Goal: Find specific page/section: Find specific page/section

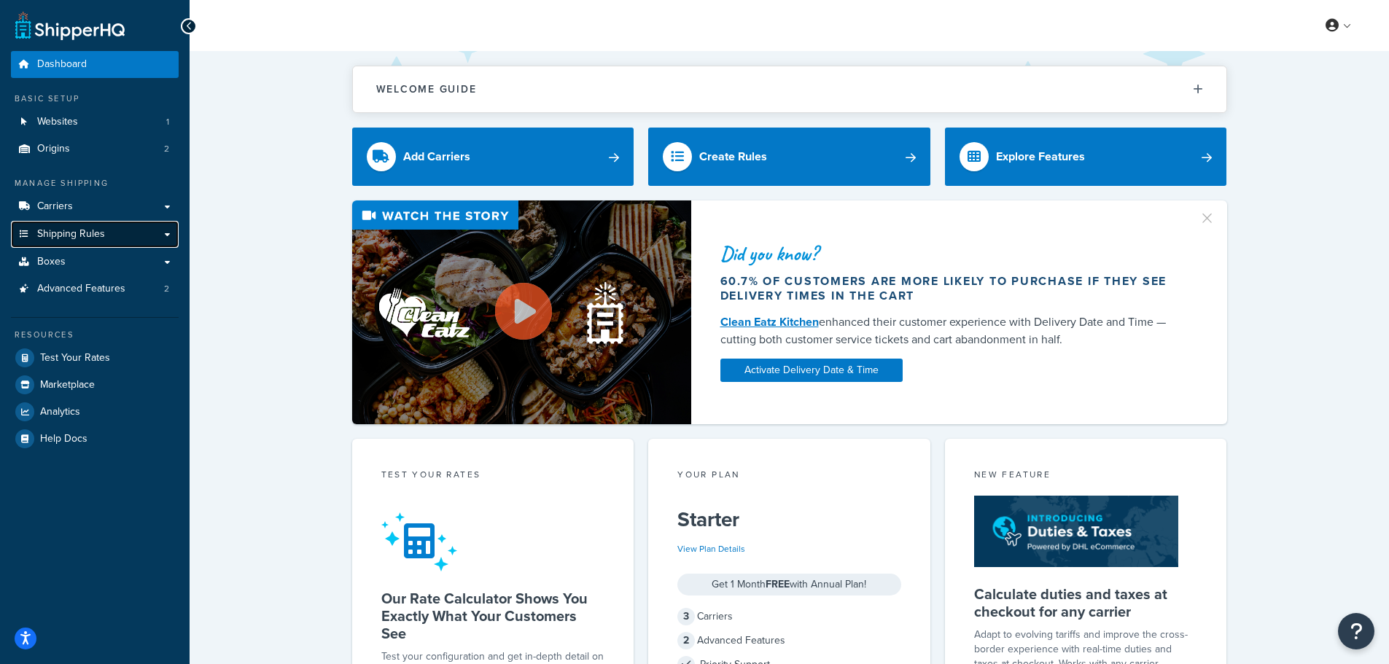
click at [68, 233] on span "Shipping Rules" at bounding box center [71, 234] width 68 height 12
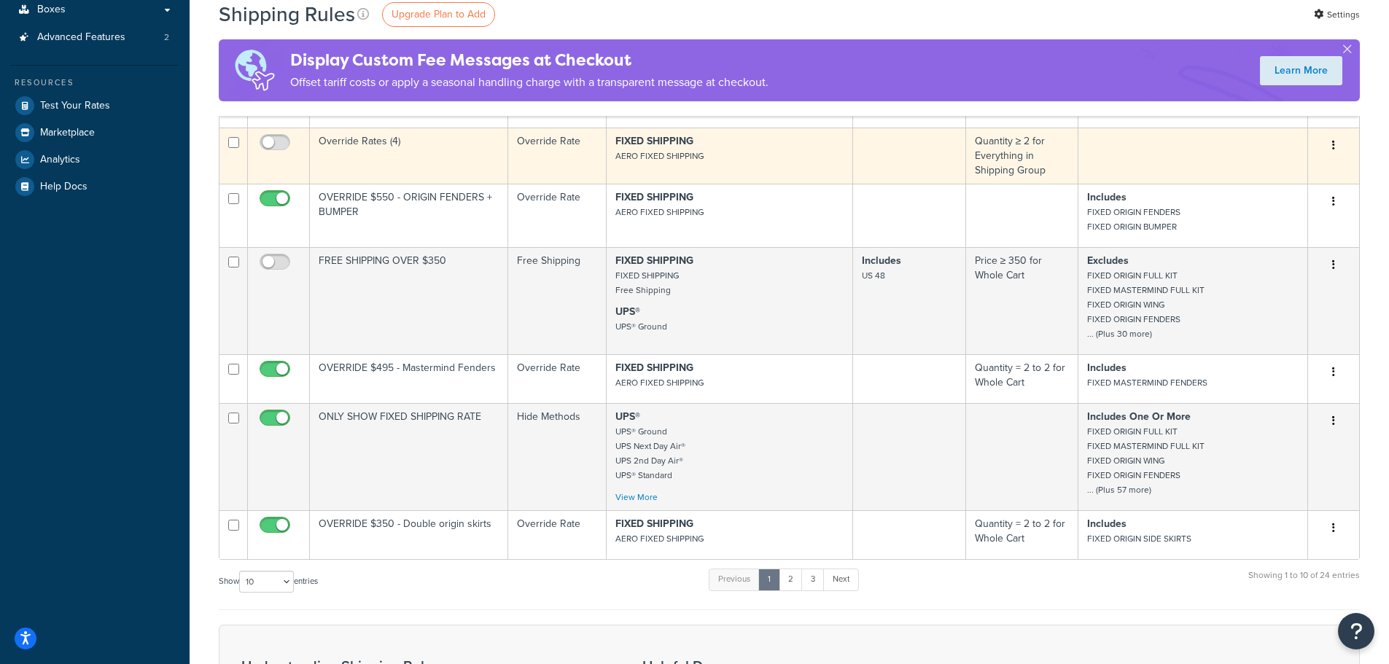
scroll to position [438, 0]
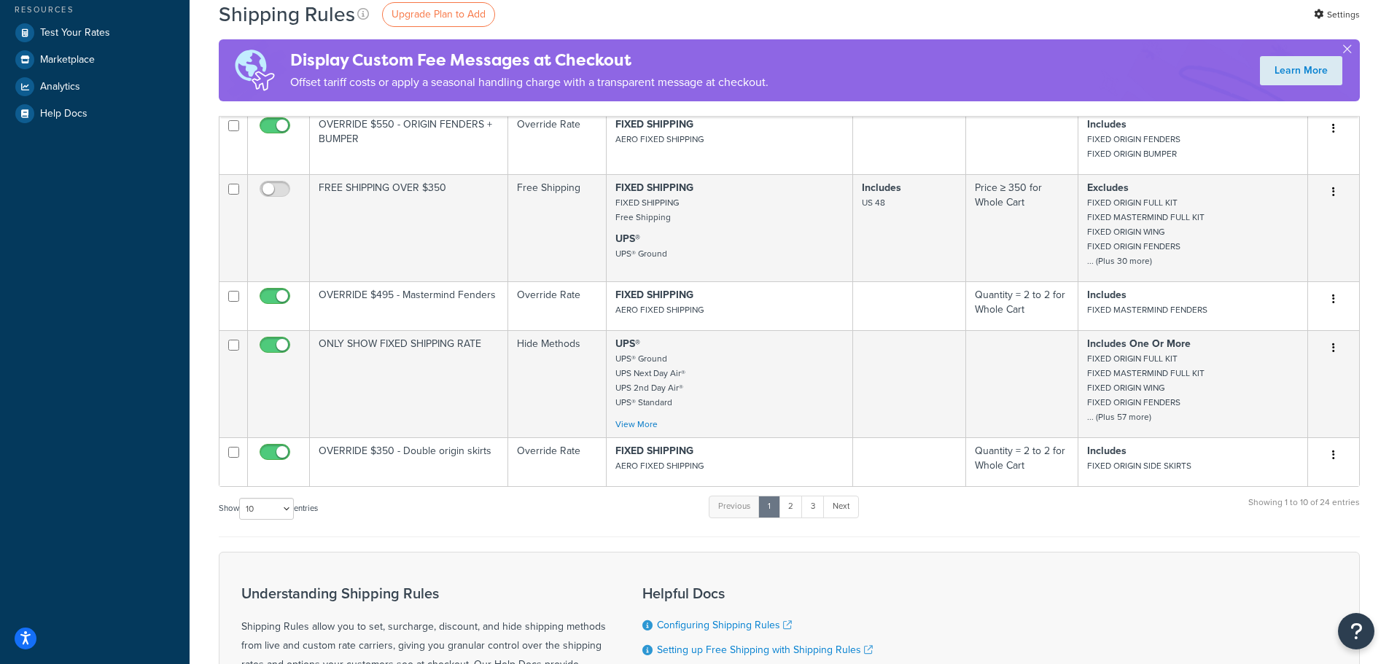
click at [302, 522] on div "Show 10 15 25 50 100 1000 entries" at bounding box center [268, 510] width 99 height 31
click at [275, 516] on select "10 15 25 50 100 1000" at bounding box center [266, 509] width 55 height 22
select select "1000"
click at [241, 499] on select "10 15 25 50 100 1000" at bounding box center [266, 509] width 55 height 22
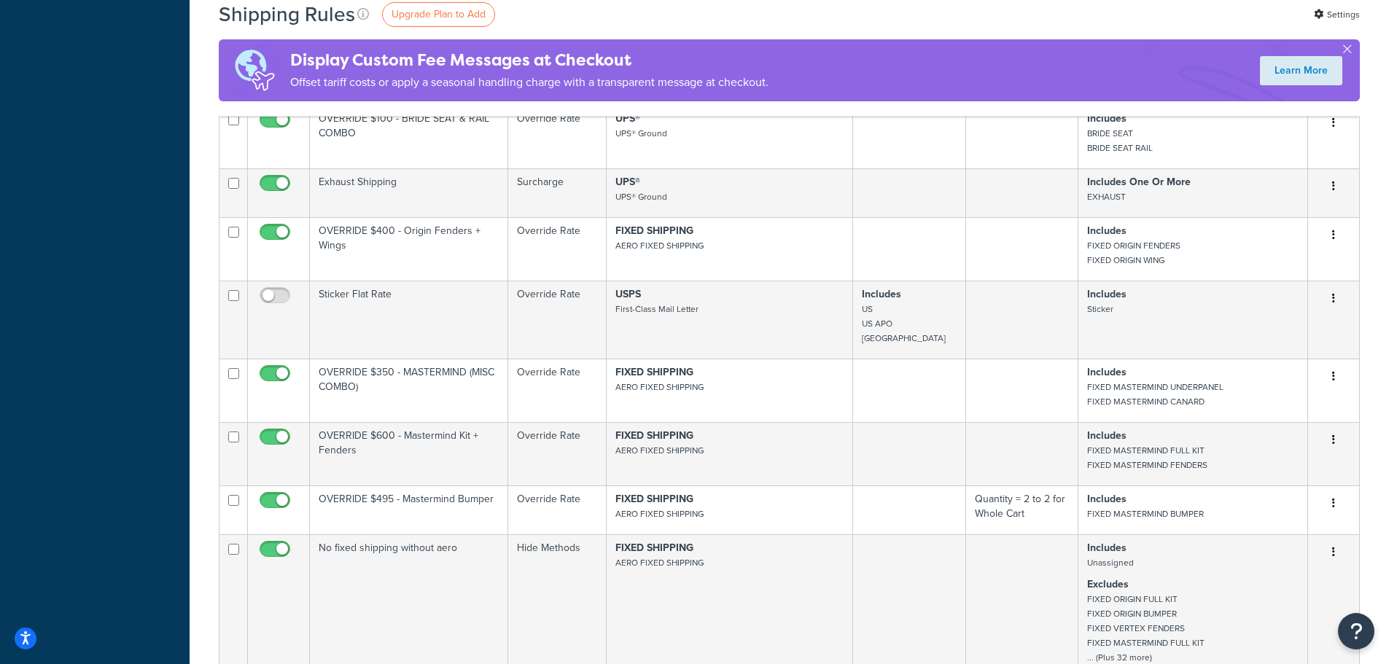
scroll to position [729, 0]
